Goal: Transaction & Acquisition: Purchase product/service

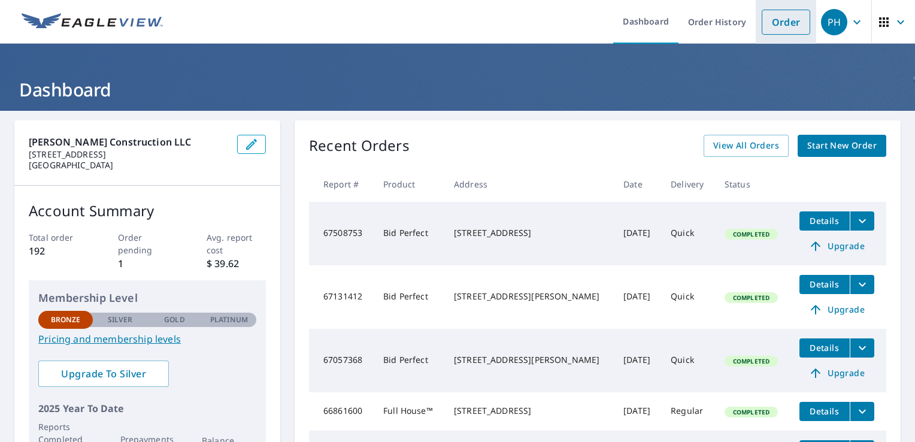
click at [778, 25] on link "Order" at bounding box center [786, 22] width 49 height 25
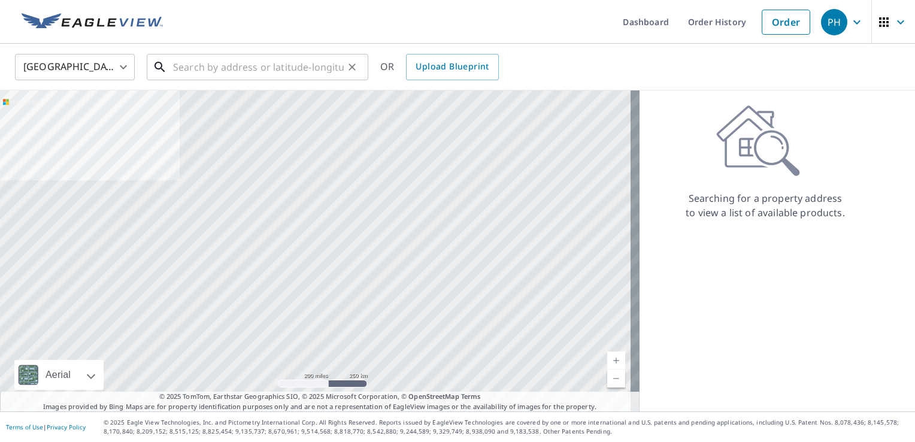
click at [245, 67] on input "text" at bounding box center [258, 67] width 171 height 34
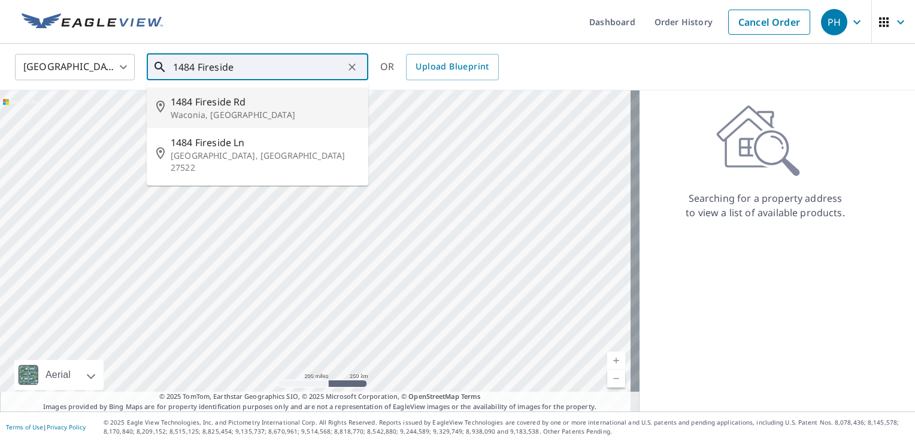
click at [237, 111] on p "Waconia, [GEOGRAPHIC_DATA]" at bounding box center [265, 115] width 188 height 12
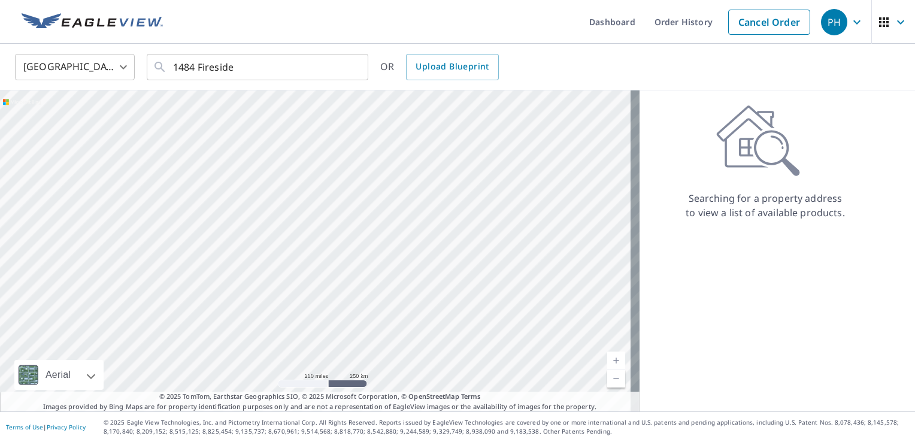
type input "[STREET_ADDRESS]"
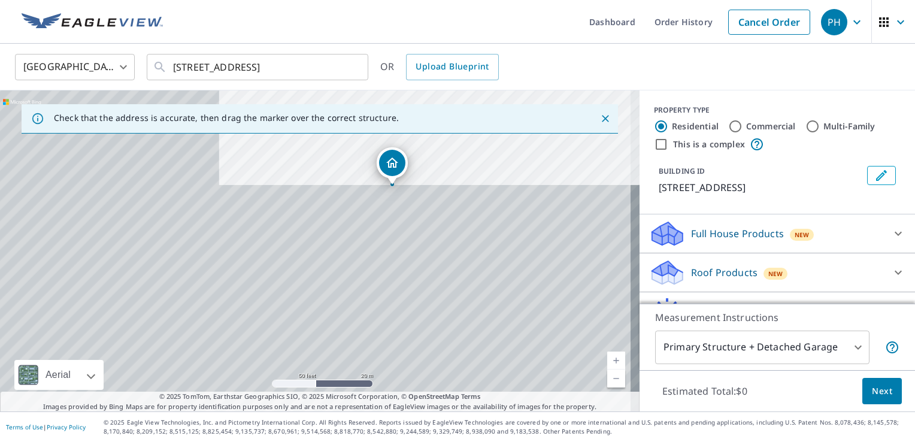
drag, startPoint x: 226, startPoint y: 307, endPoint x: 379, endPoint y: 139, distance: 226.9
click at [379, 139] on div "[STREET_ADDRESS]" at bounding box center [320, 250] width 640 height 321
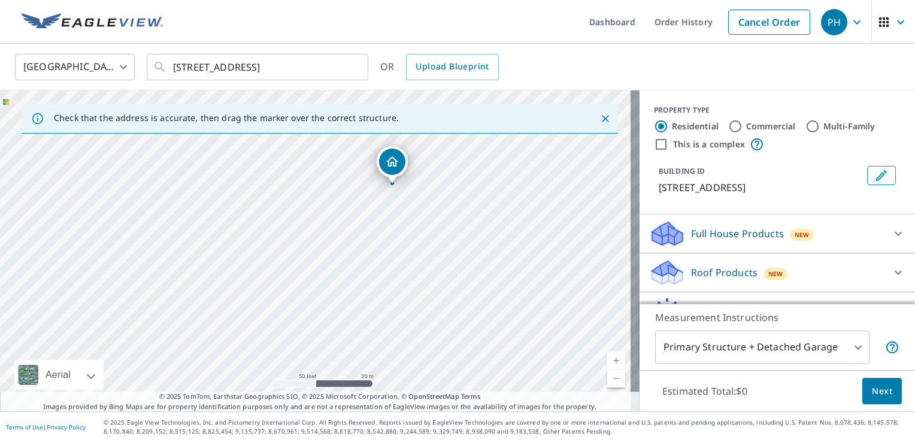
click at [712, 270] on p "Roof Products" at bounding box center [724, 272] width 66 height 14
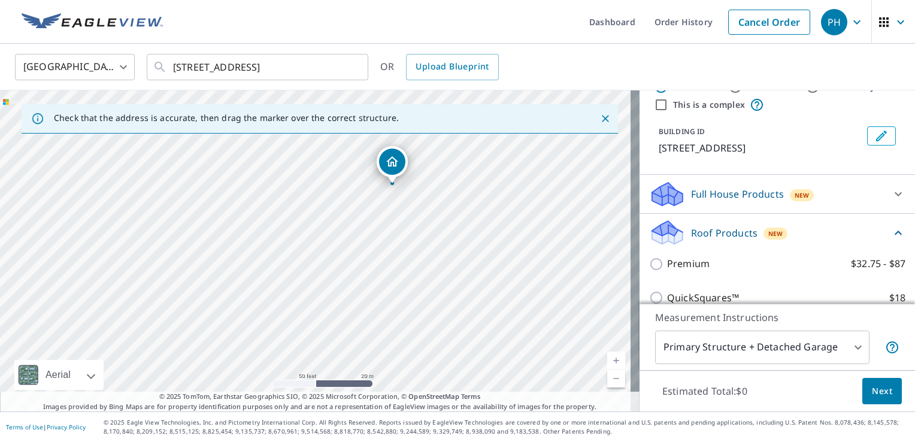
scroll to position [120, 0]
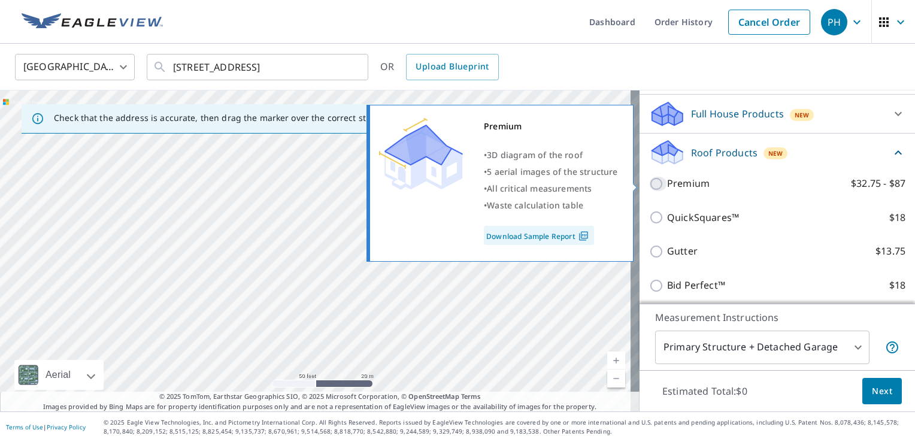
click at [649, 184] on input "Premium $32.75 - $87" at bounding box center [658, 184] width 18 height 14
checkbox input "true"
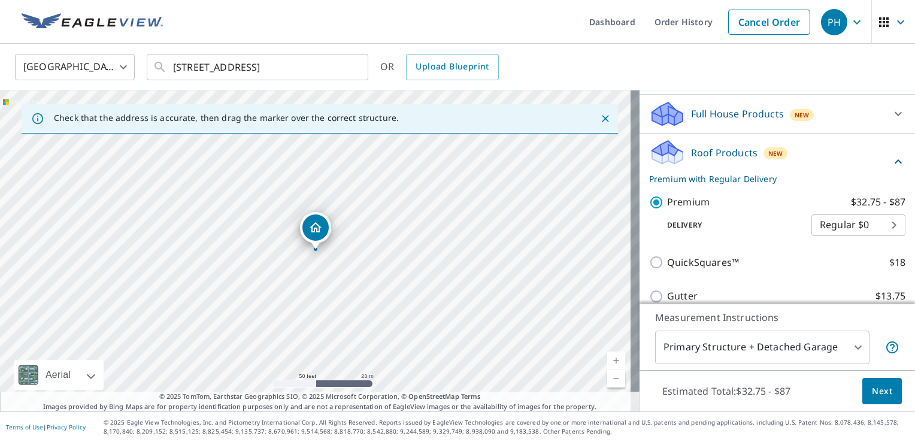
click at [872, 388] on span "Next" at bounding box center [882, 391] width 20 height 15
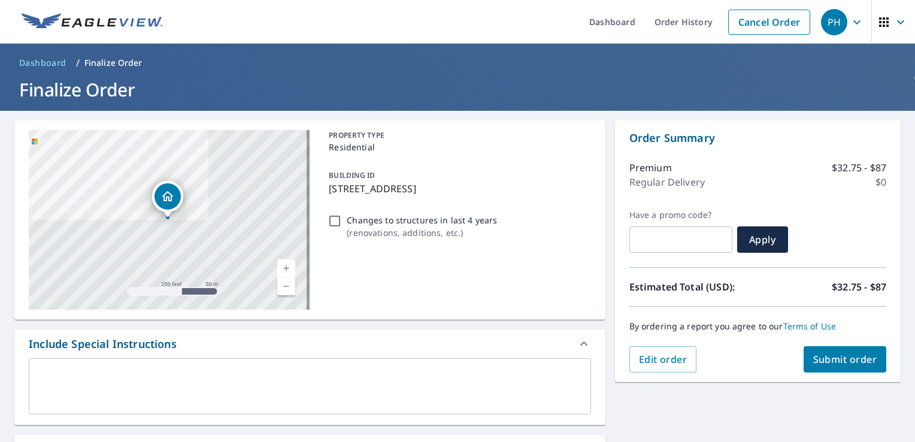
click at [834, 361] on span "Submit order" at bounding box center [846, 359] width 64 height 13
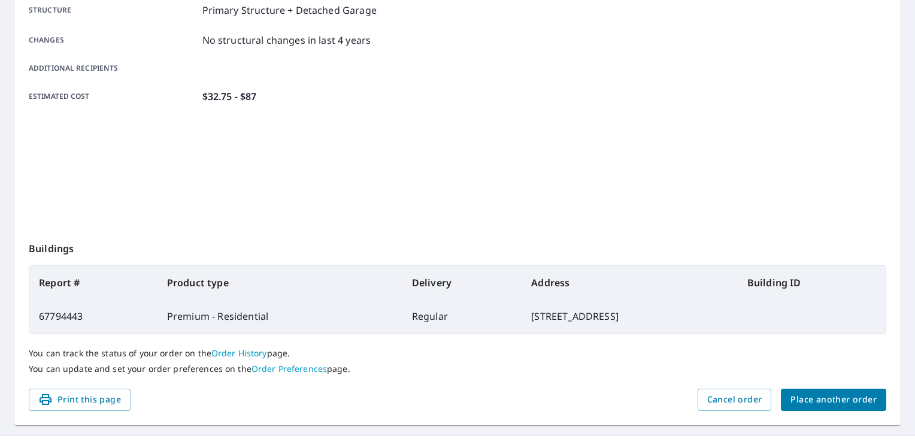
scroll to position [262, 0]
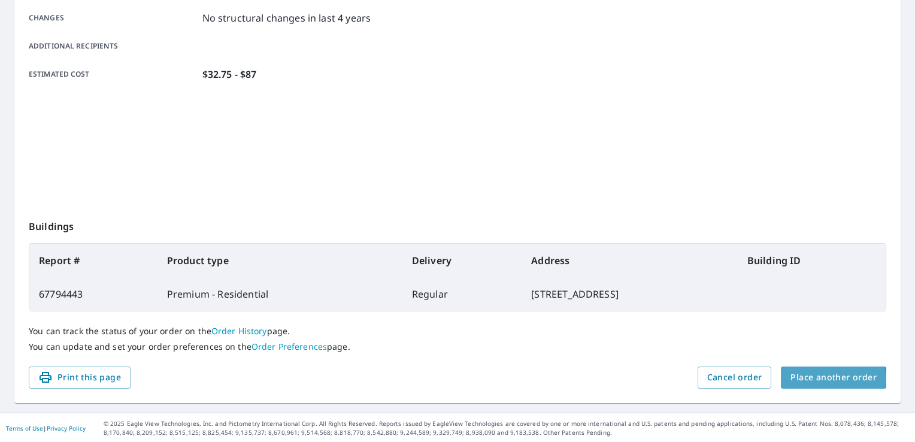
click at [820, 378] on span "Place another order" at bounding box center [834, 377] width 86 height 15
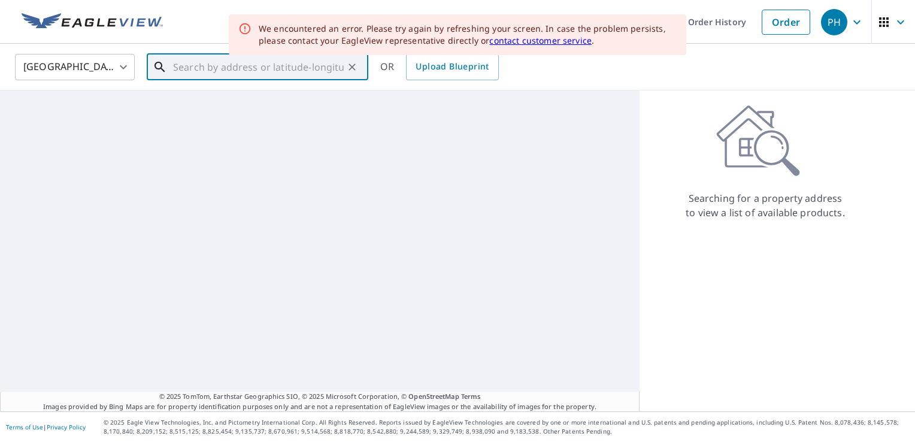
click at [306, 63] on input "text" at bounding box center [258, 67] width 171 height 34
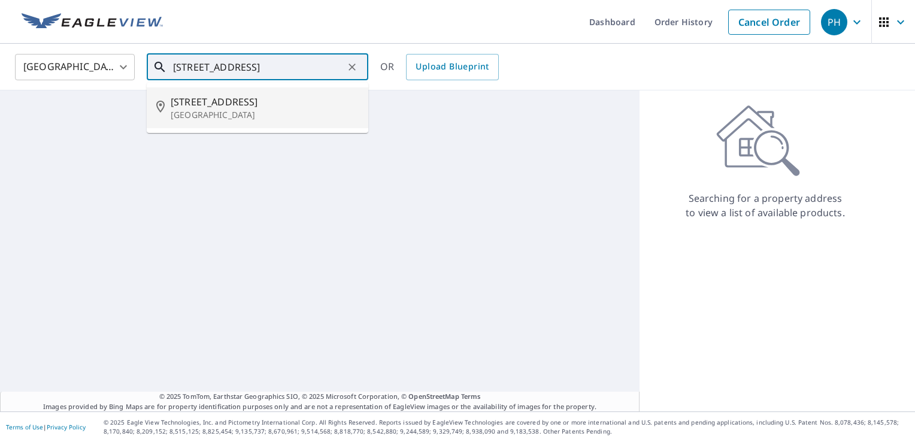
click at [244, 106] on span "[STREET_ADDRESS]" at bounding box center [265, 102] width 188 height 14
type input "[STREET_ADDRESS]"
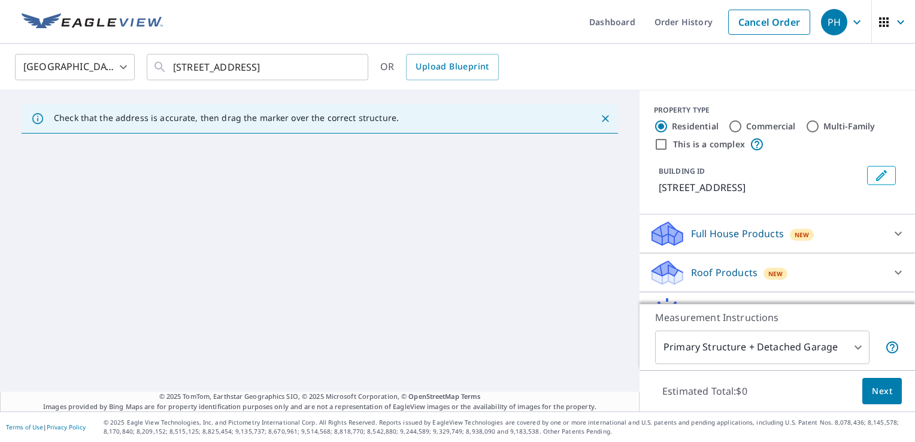
click at [558, 75] on div "United States [GEOGRAPHIC_DATA] ​ [STREET_ADDRESS] ​ OR Upload Blueprint" at bounding box center [453, 67] width 895 height 28
click at [602, 120] on icon "Close" at bounding box center [605, 118] width 7 height 7
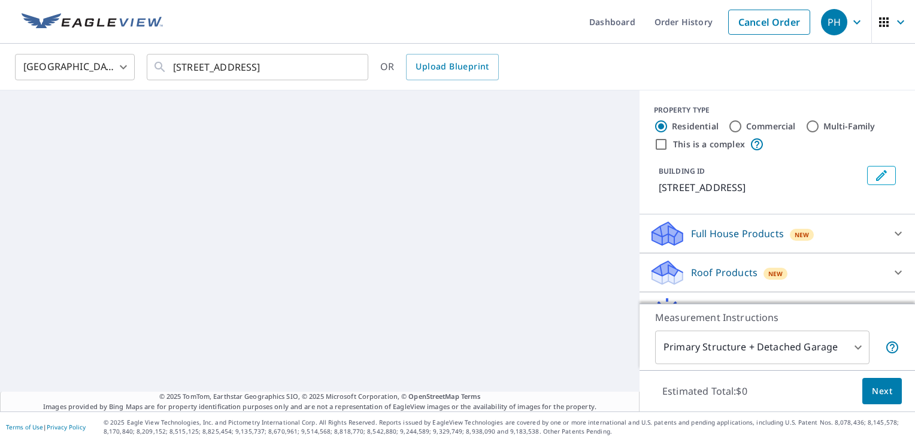
click at [599, 85] on div "United States [GEOGRAPHIC_DATA] ​ [STREET_ADDRESS] ​ OR Upload Blueprint" at bounding box center [457, 67] width 915 height 47
click at [666, 25] on link "Order History" at bounding box center [683, 22] width 77 height 44
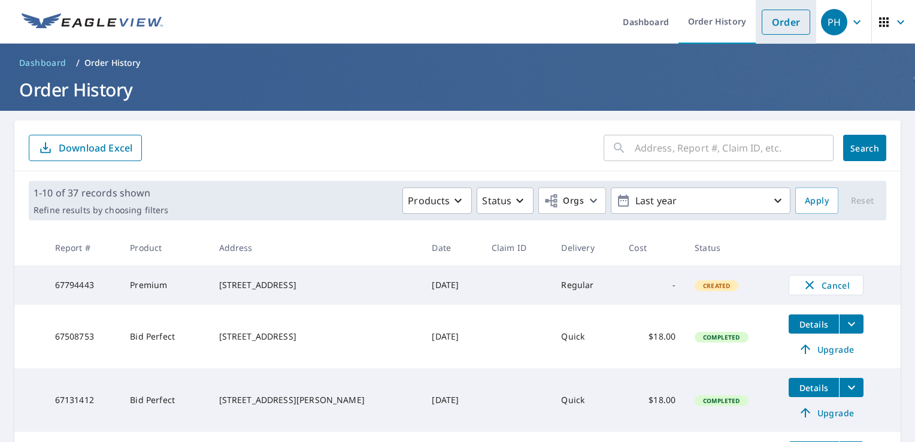
click at [778, 25] on link "Order" at bounding box center [786, 22] width 49 height 25
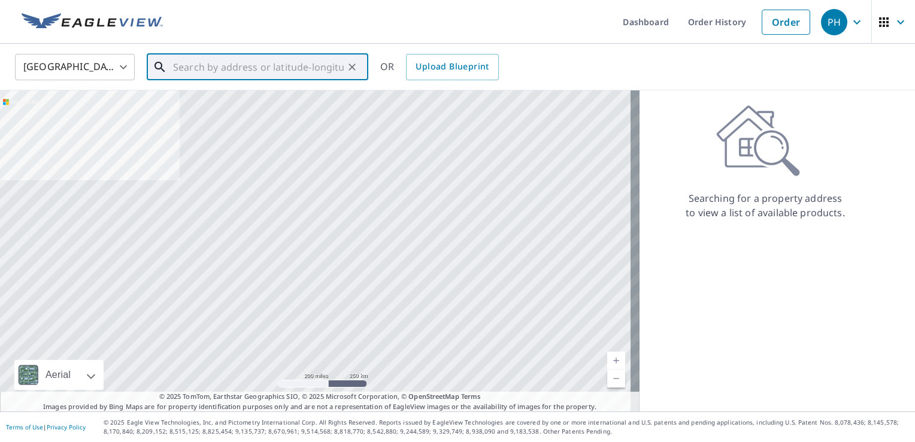
click at [223, 69] on input "text" at bounding box center [258, 67] width 171 height 34
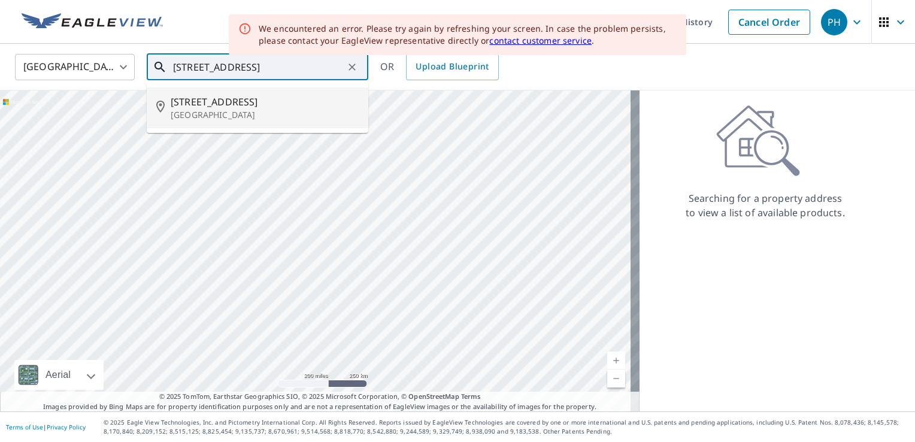
click at [186, 109] on p "[GEOGRAPHIC_DATA]" at bounding box center [265, 115] width 188 height 12
type input "[STREET_ADDRESS]"
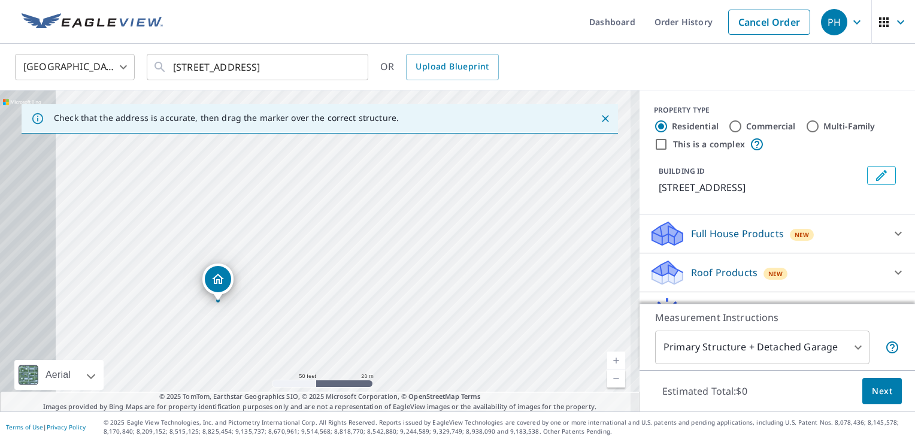
drag, startPoint x: 289, startPoint y: 244, endPoint x: 451, endPoint y: 143, distance: 191.6
click at [451, 143] on div "[STREET_ADDRESS]" at bounding box center [320, 250] width 640 height 321
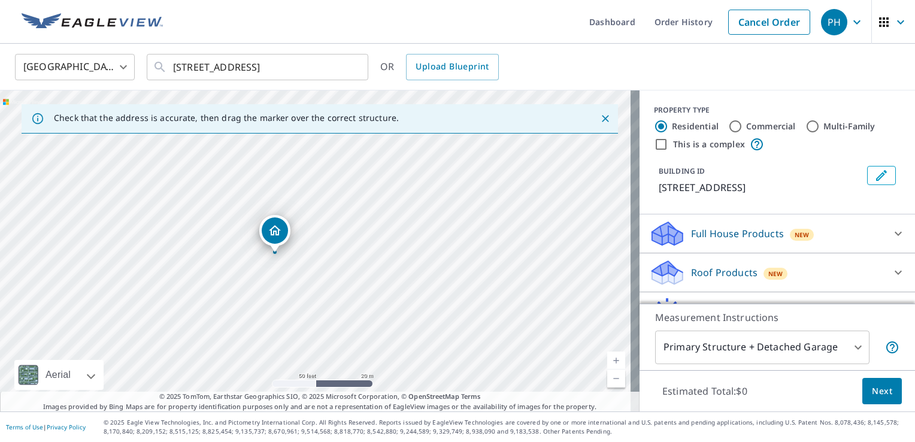
drag, startPoint x: 306, startPoint y: 277, endPoint x: 371, endPoint y: 230, distance: 80.8
click at [363, 229] on div "[STREET_ADDRESS]" at bounding box center [320, 250] width 640 height 321
click at [702, 270] on p "Roof Products" at bounding box center [724, 272] width 66 height 14
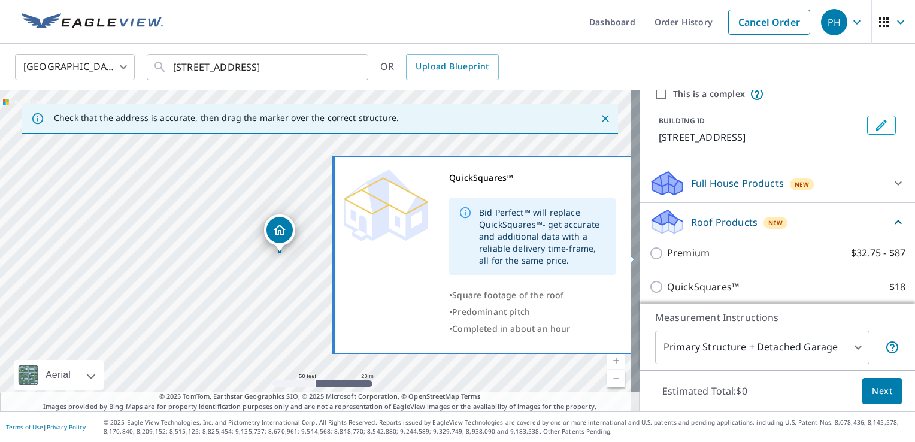
scroll to position [120, 0]
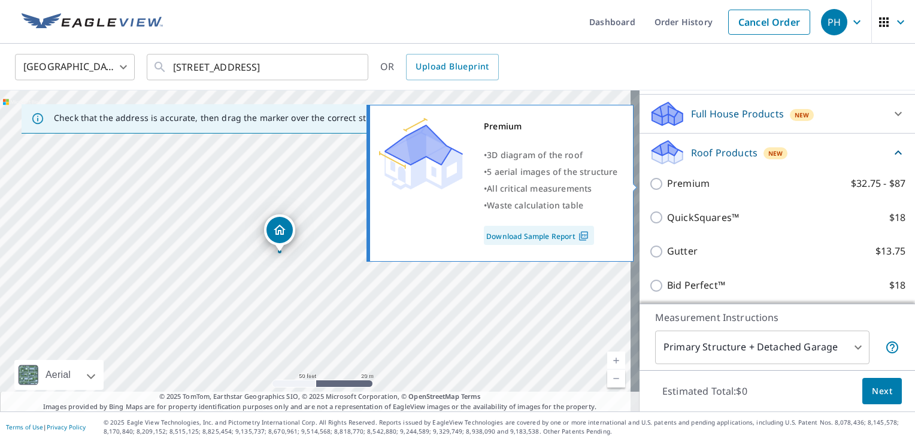
click at [650, 184] on input "Premium $32.75 - $87" at bounding box center [658, 184] width 18 height 14
checkbox input "true"
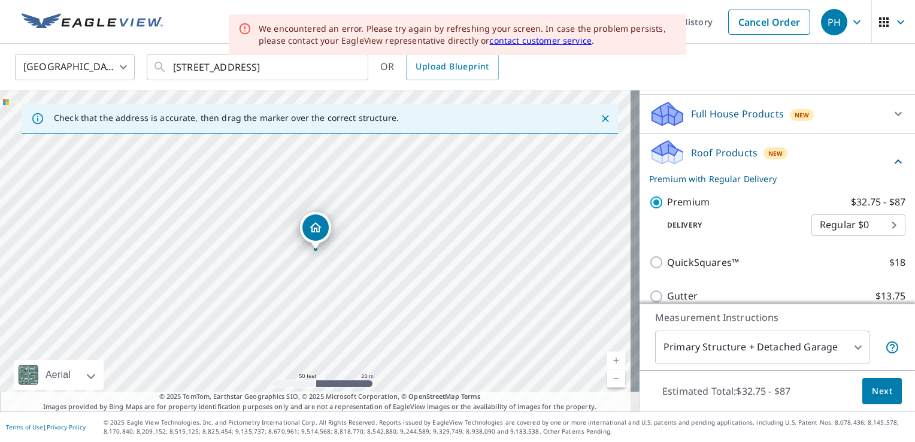
click at [877, 392] on span "Next" at bounding box center [882, 391] width 20 height 15
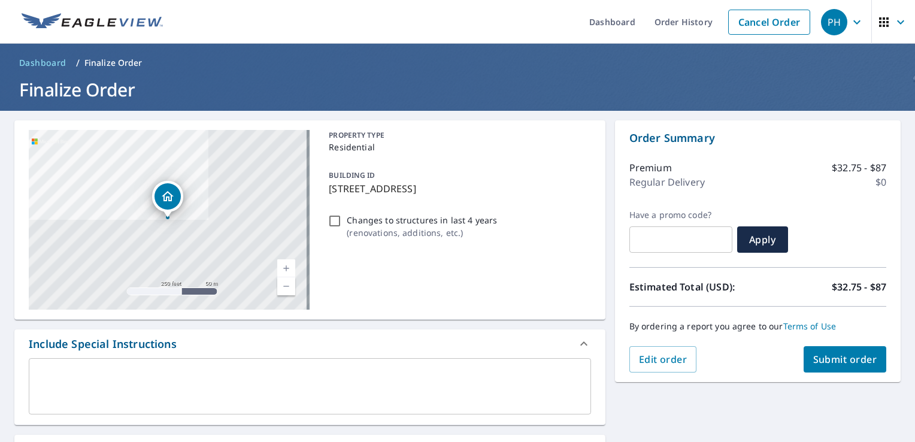
click at [834, 359] on span "Submit order" at bounding box center [846, 359] width 64 height 13
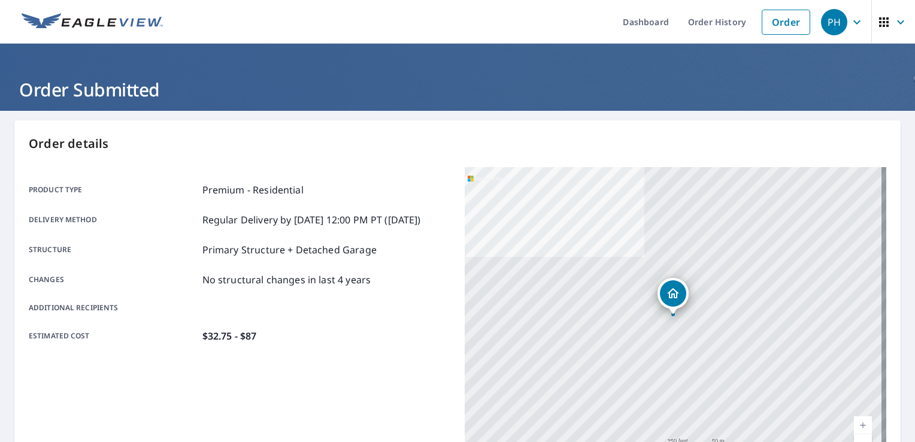
click at [854, 23] on icon "button" at bounding box center [857, 22] width 7 height 4
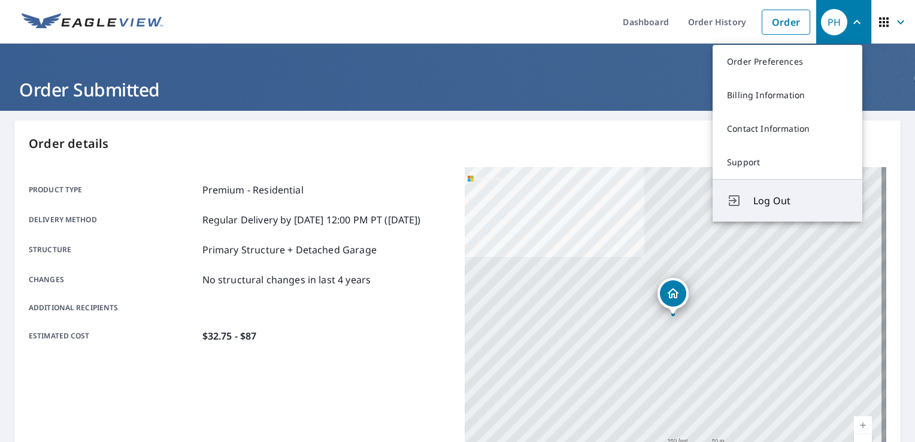
click at [791, 202] on span "Log Out" at bounding box center [801, 201] width 95 height 14
